Goal: Task Accomplishment & Management: Use online tool/utility

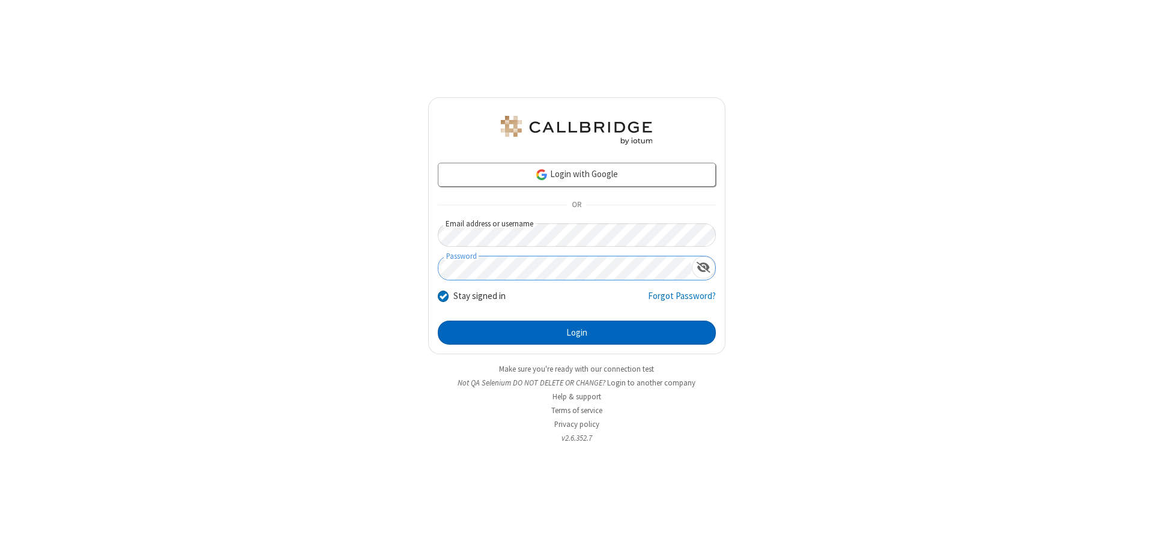
click at [577, 333] on button "Login" at bounding box center [577, 333] width 278 height 24
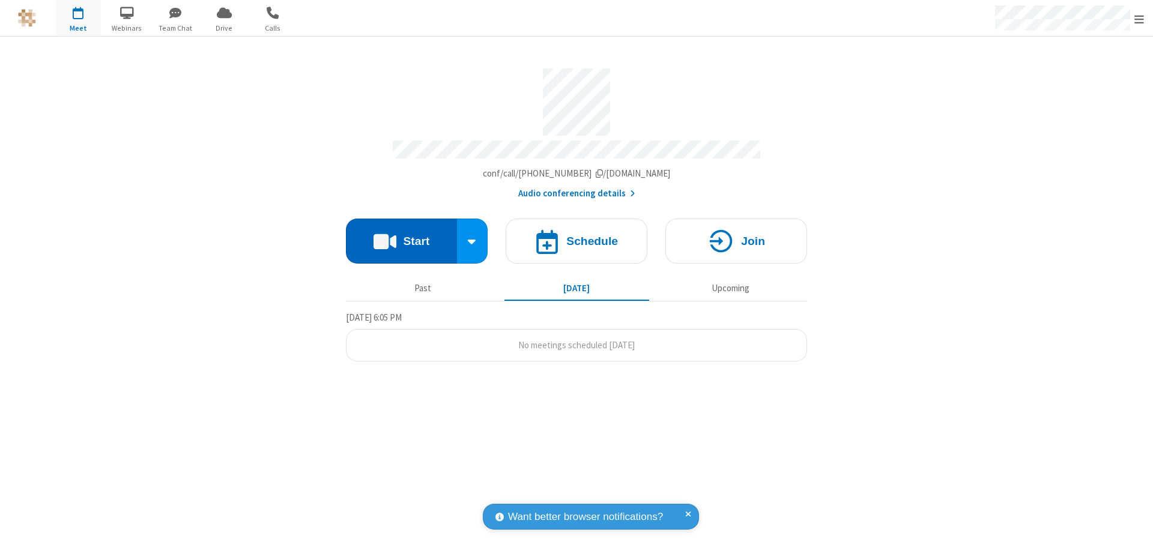
click at [401, 235] on button "Start" at bounding box center [401, 241] width 111 height 45
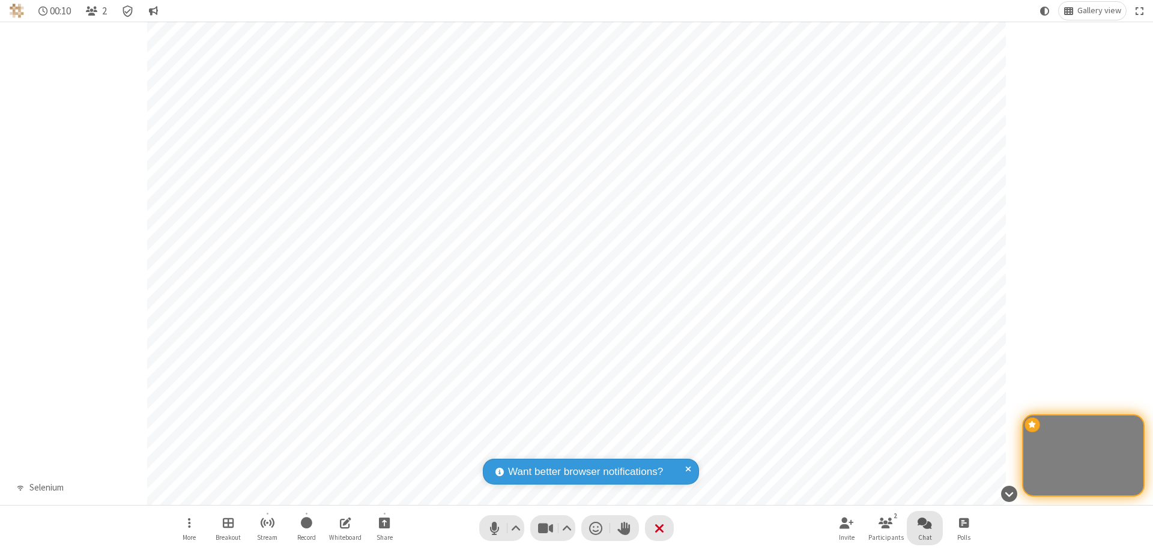
click at [925, 523] on span "Open chat" at bounding box center [925, 522] width 14 height 15
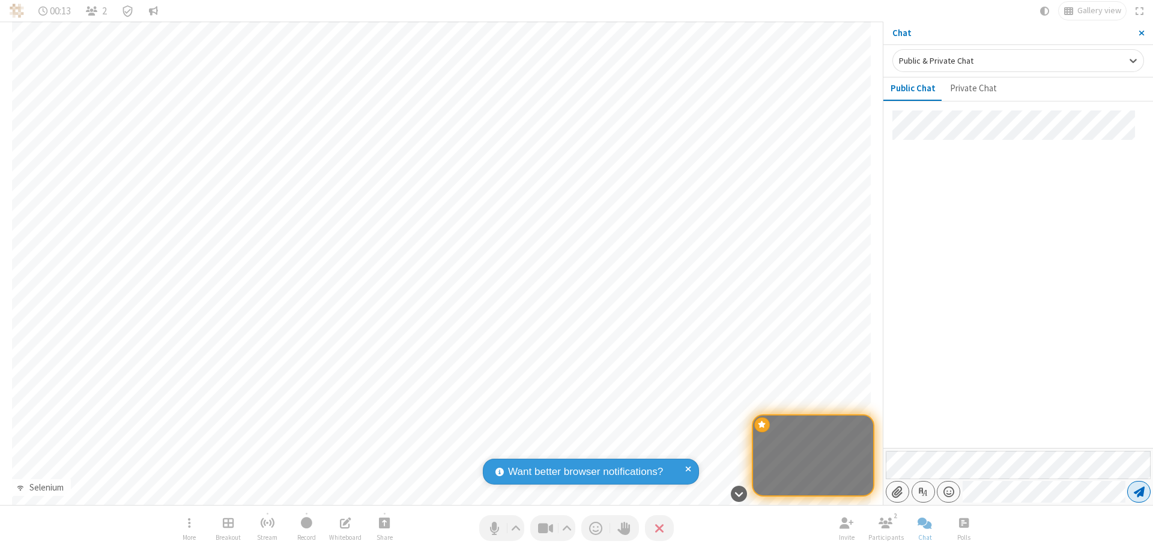
click at [1139, 492] on span "Send message" at bounding box center [1139, 492] width 11 height 12
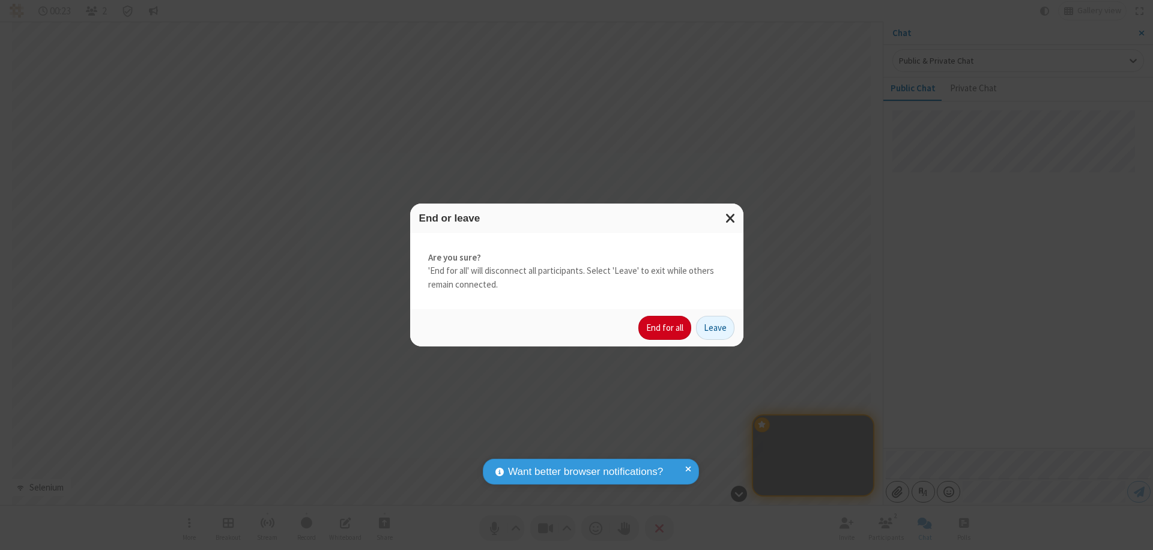
click at [666, 328] on button "End for all" at bounding box center [665, 328] width 53 height 24
